Goal: Find specific page/section: Find specific page/section

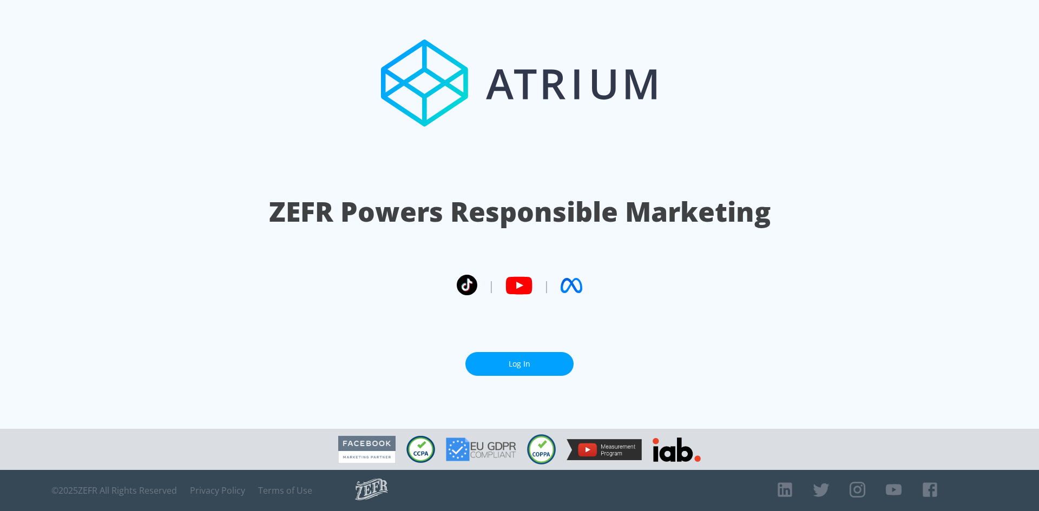
click at [521, 366] on link "Log In" at bounding box center [519, 364] width 108 height 24
click at [514, 365] on link "Log In" at bounding box center [519, 364] width 108 height 24
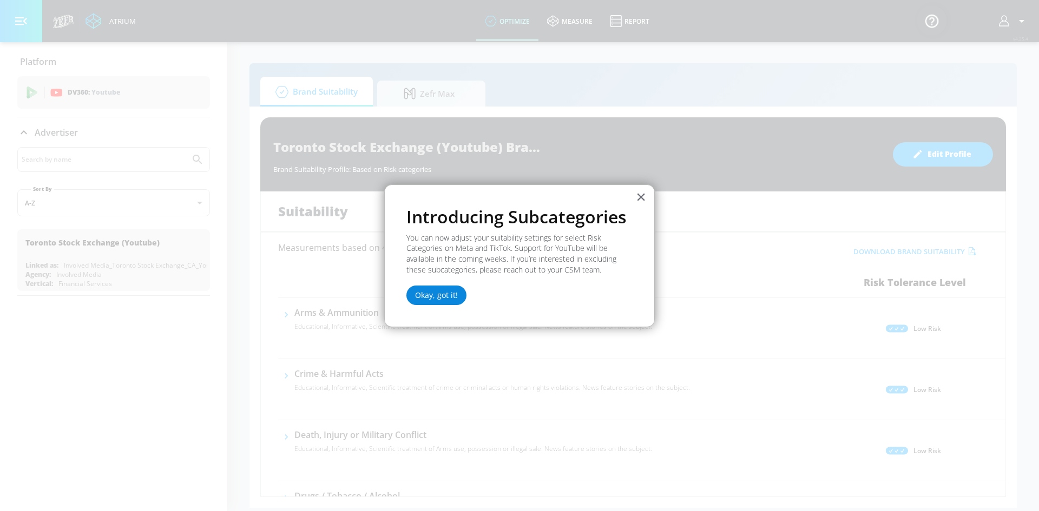
click at [437, 295] on button "Okay, got it!" at bounding box center [436, 295] width 60 height 19
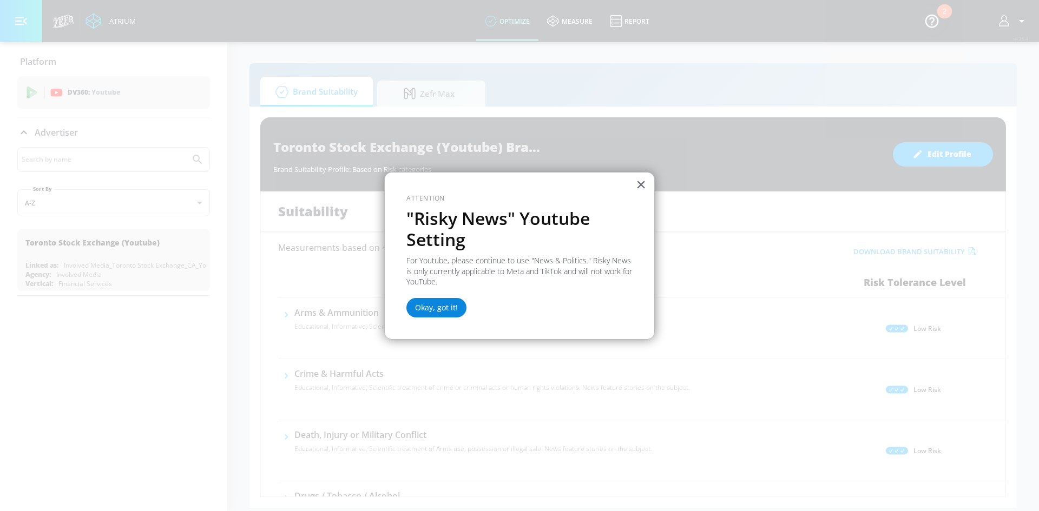
click at [446, 302] on button "Okay, got it!" at bounding box center [436, 307] width 60 height 19
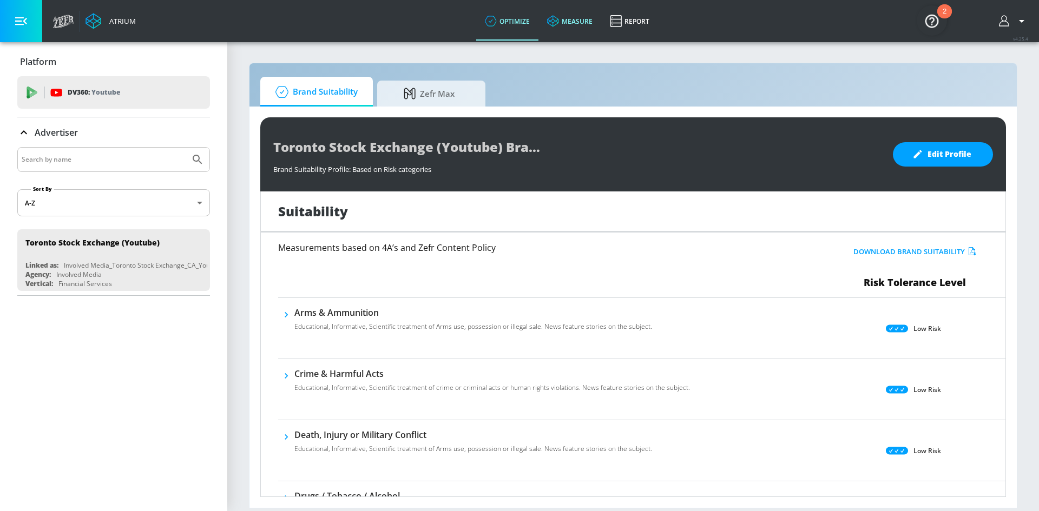
click at [571, 25] on link "measure" at bounding box center [569, 21] width 63 height 39
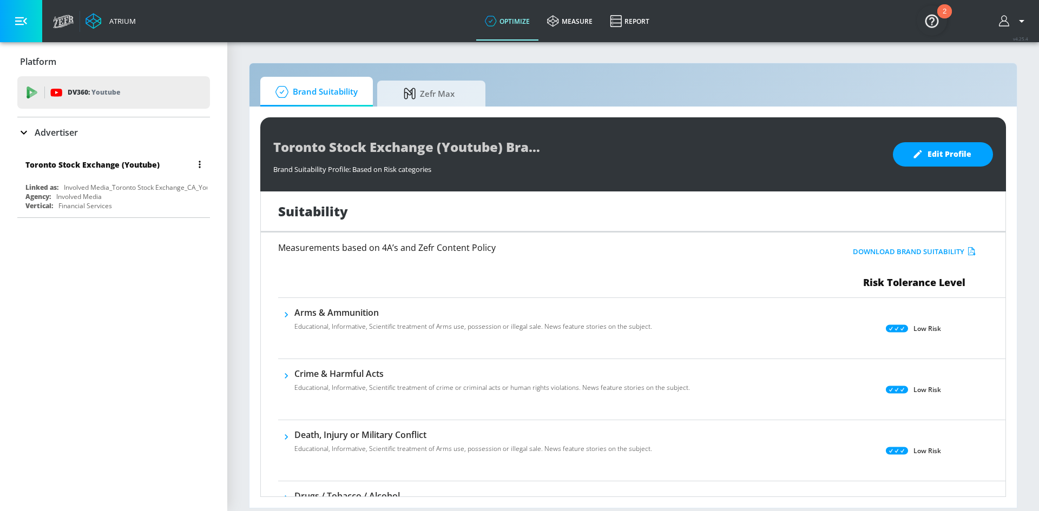
click at [108, 182] on div "Toronto Stock Exchange (Youtube) Linked as: Involved Media_Toronto Stock Exchan…" at bounding box center [113, 183] width 193 height 62
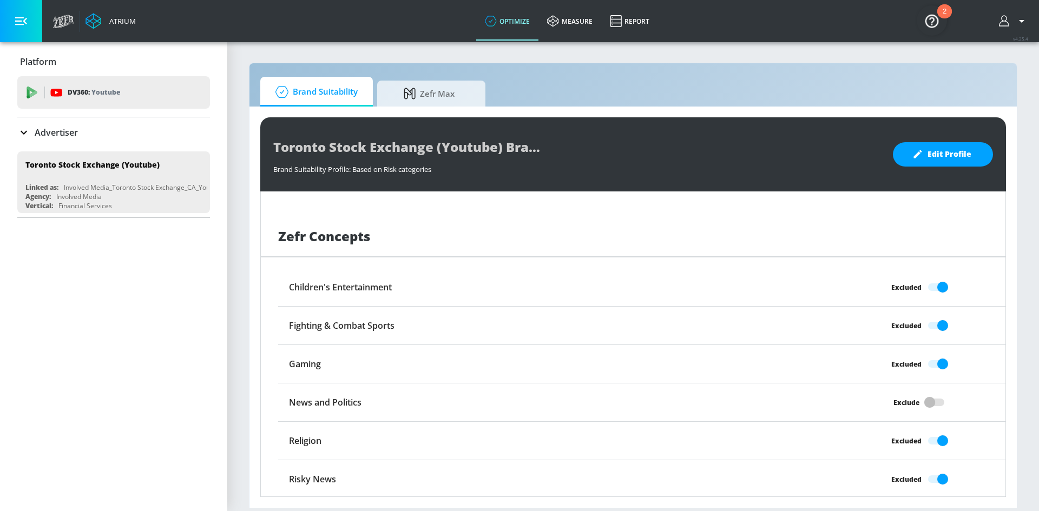
scroll to position [817, 0]
click at [444, 95] on span "Zefr Max" at bounding box center [429, 92] width 82 height 26
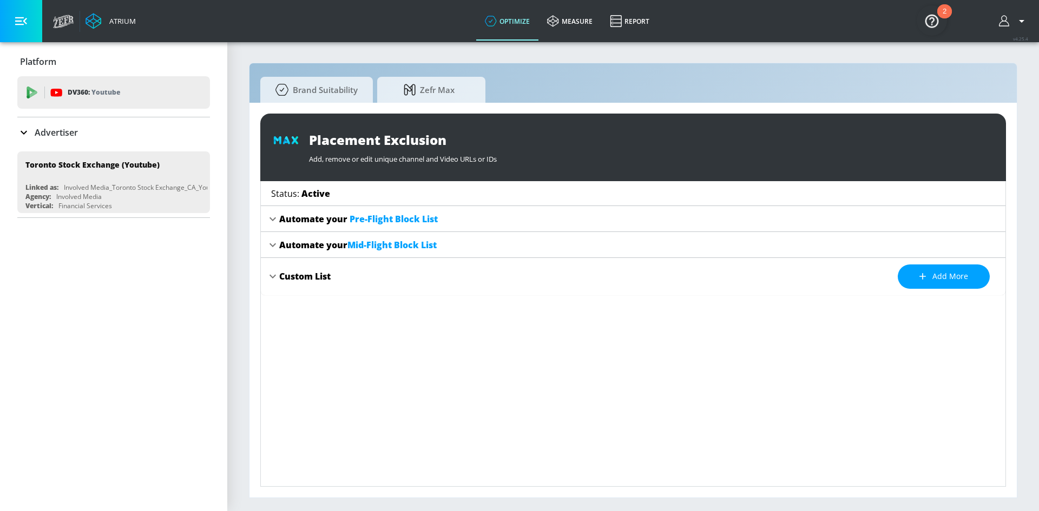
click at [273, 219] on icon at bounding box center [272, 219] width 13 height 13
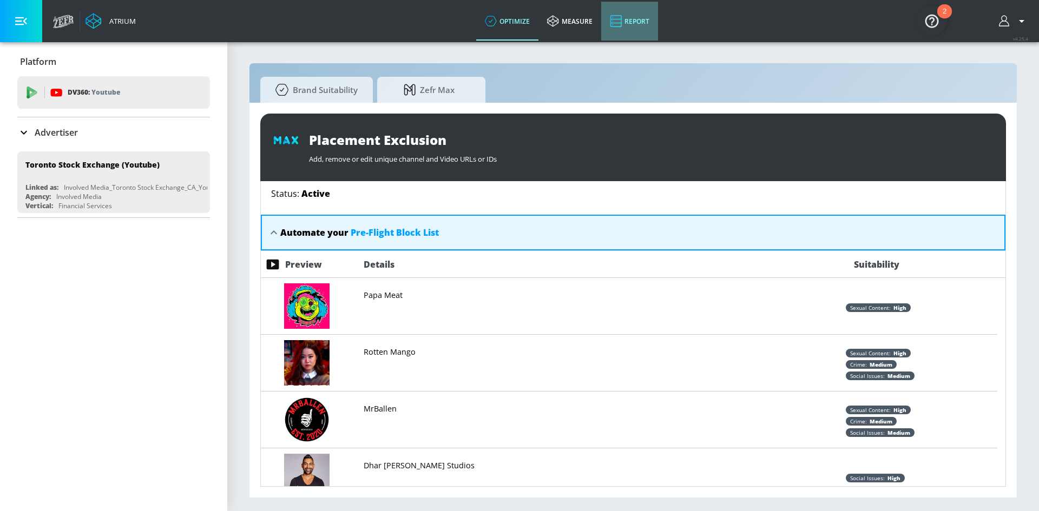
click at [620, 19] on icon at bounding box center [615, 21] width 11 height 12
